Goal: Task Accomplishment & Management: Manage account settings

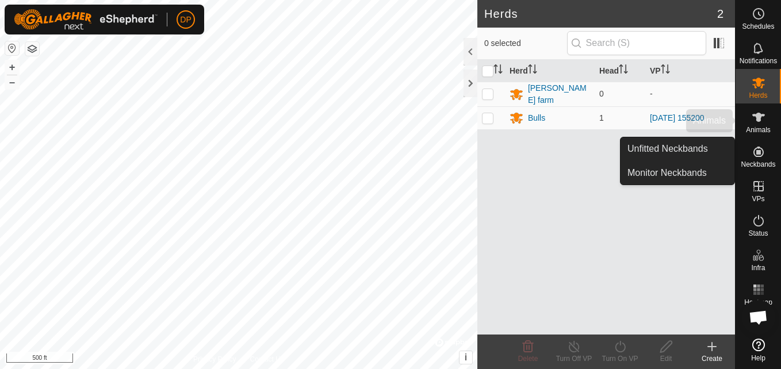
scroll to position [655, 0]
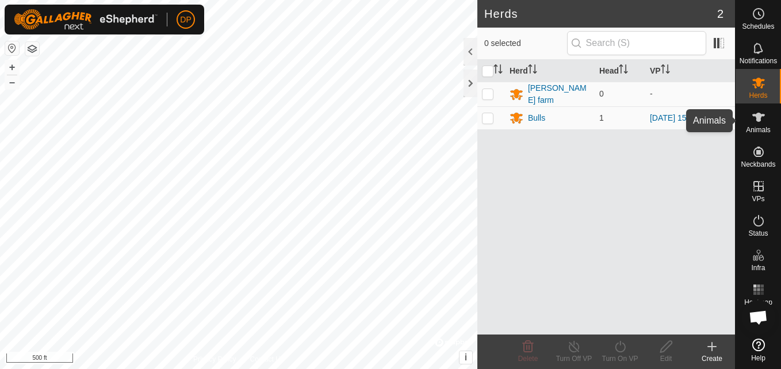
click at [762, 118] on icon at bounding box center [759, 117] width 14 height 14
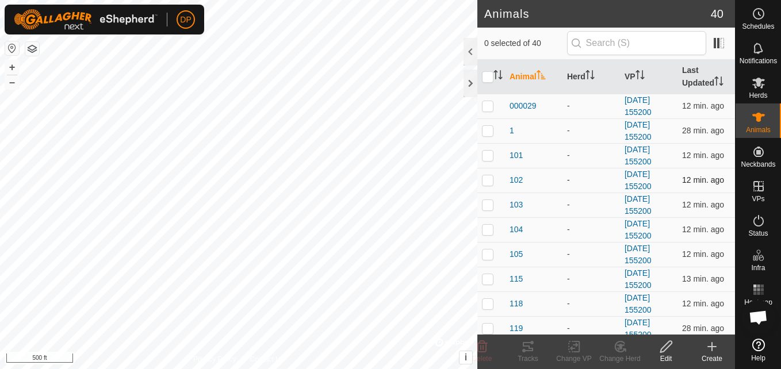
click at [489, 178] on p-checkbox at bounding box center [488, 179] width 12 height 9
checkbox input "false"
click at [487, 180] on p-checkbox at bounding box center [488, 179] width 12 height 9
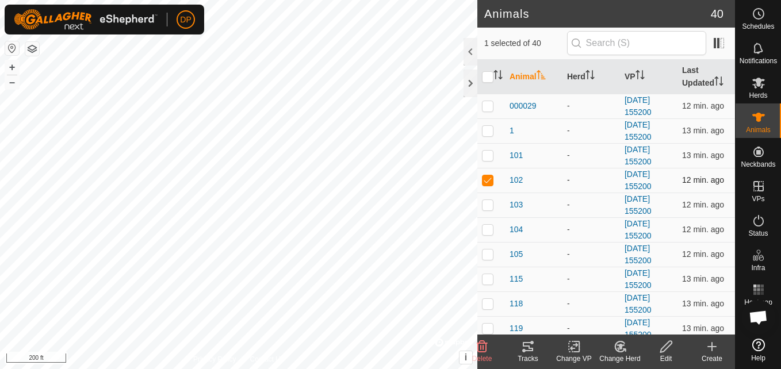
click at [486, 179] on p-checkbox at bounding box center [488, 179] width 12 height 9
checkbox input "false"
checkbox input "true"
